Goal: Check status: Check status

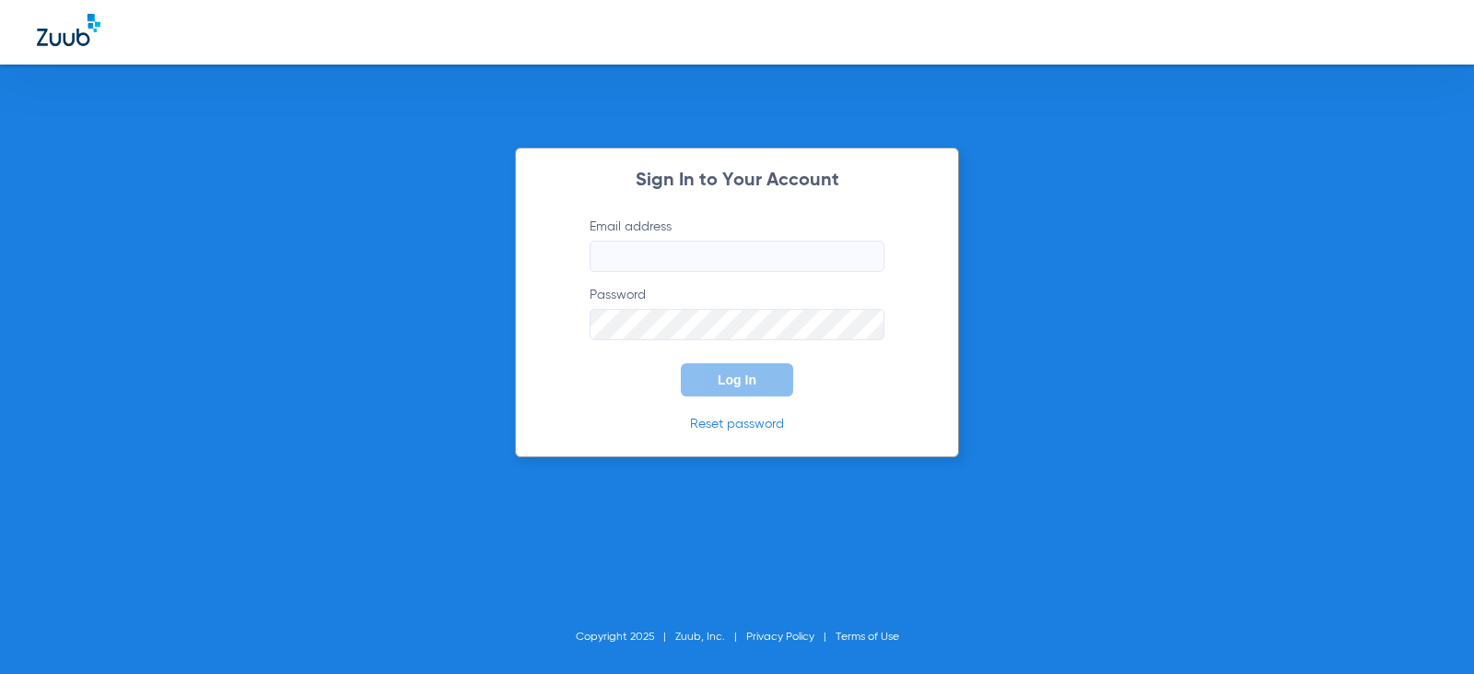
type input "[EMAIL_ADDRESS][DOMAIN_NAME]"
click at [744, 386] on span "Log In" at bounding box center [737, 379] width 39 height 15
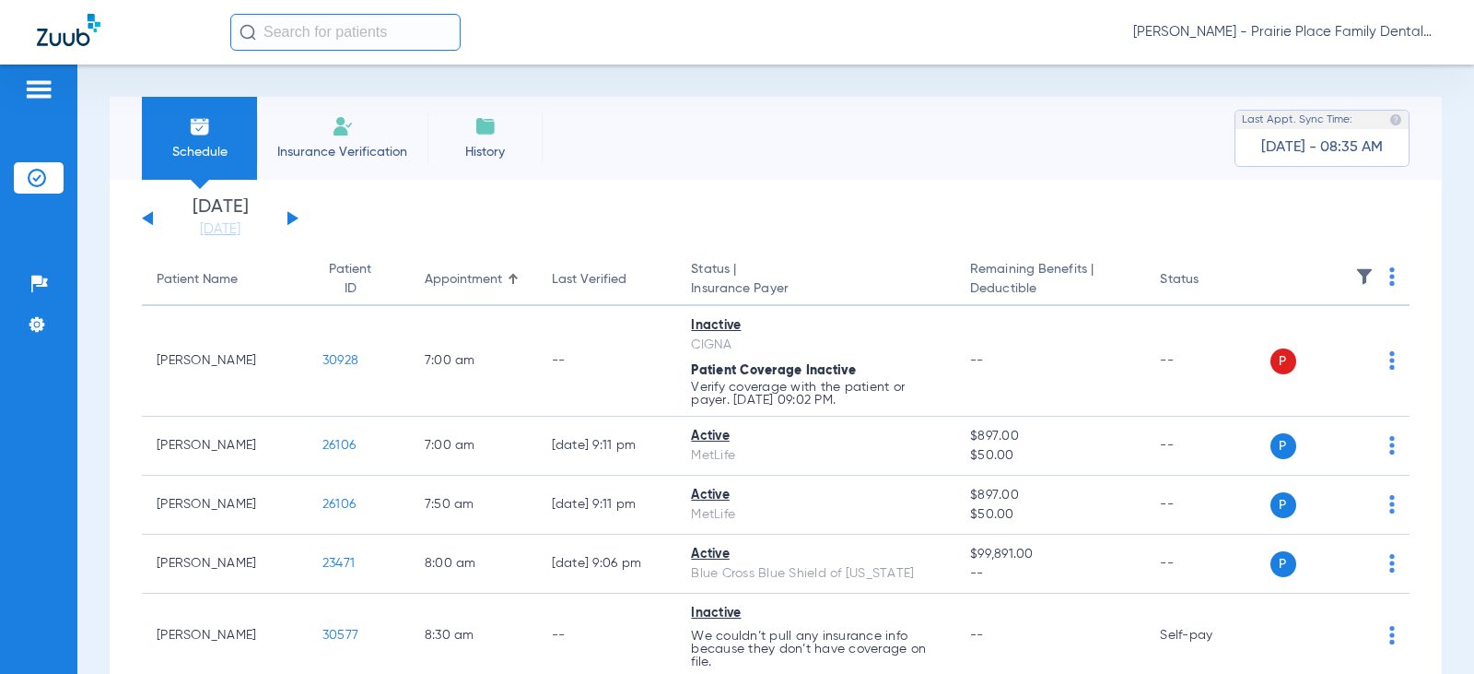
click at [292, 213] on div "[DATE] [DATE] [DATE] [DATE] [DATE] [DATE] [DATE] [DATE] [DATE] [DATE] [DATE] [D…" at bounding box center [220, 218] width 157 height 41
click at [289, 217] on button at bounding box center [292, 218] width 11 height 14
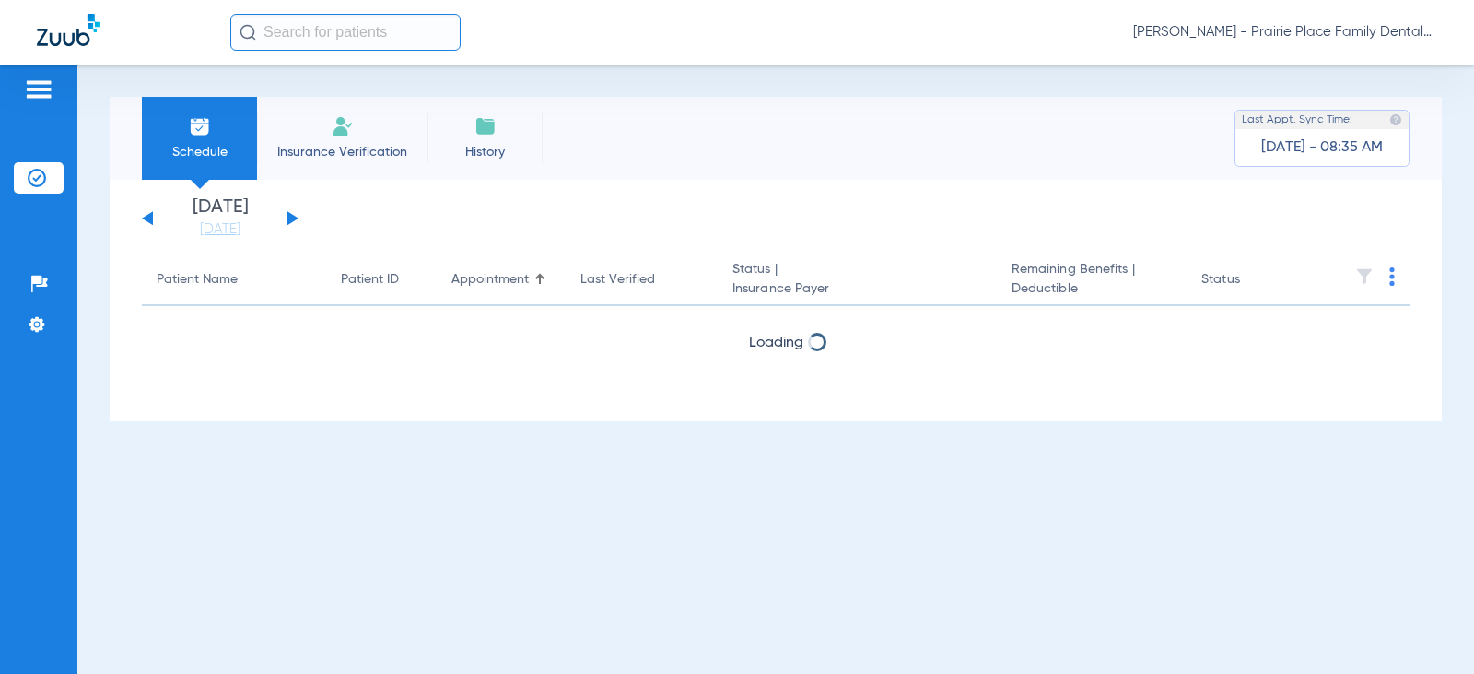
click at [289, 217] on button at bounding box center [292, 218] width 11 height 14
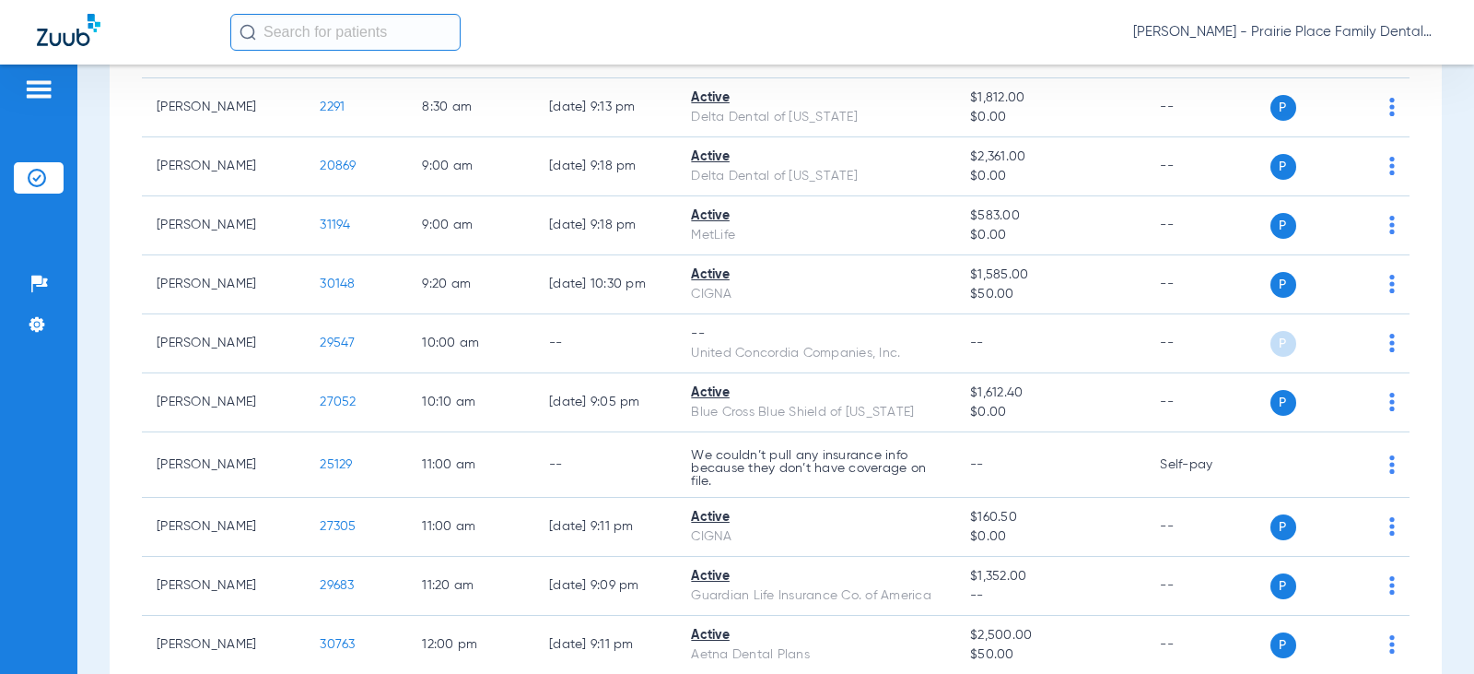
scroll to position [553, 0]
